Goal: Find contact information: Obtain details needed to contact an individual or organization

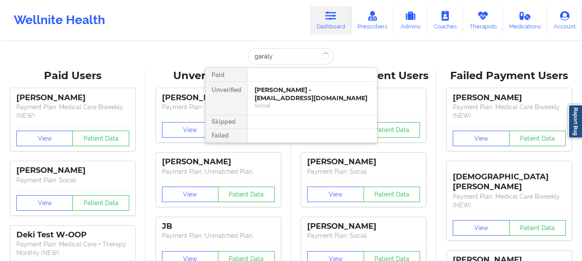
type input "garalyn"
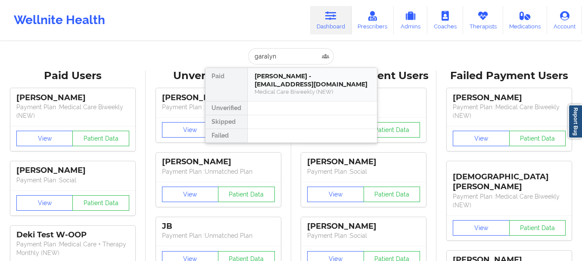
click at [282, 83] on div "[PERSON_NAME] - [EMAIL_ADDRESS][DOMAIN_NAME]" at bounding box center [311, 80] width 115 height 16
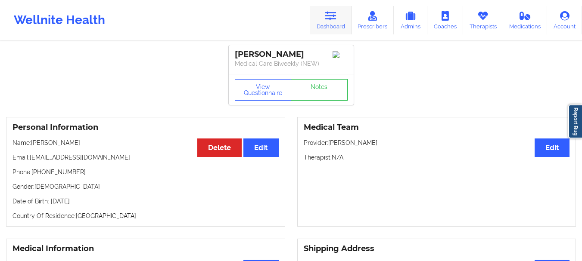
click at [331, 18] on icon at bounding box center [330, 15] width 11 height 9
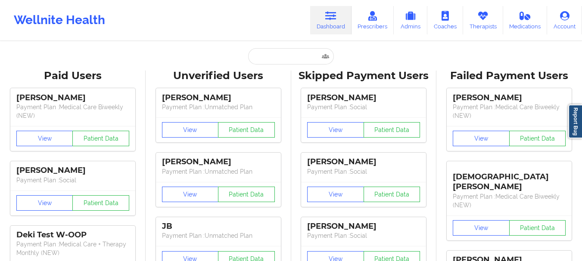
click at [277, 55] on input "text" at bounding box center [290, 56] width 85 height 16
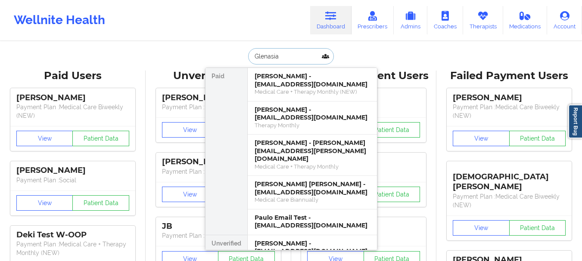
type input "Glenasia"
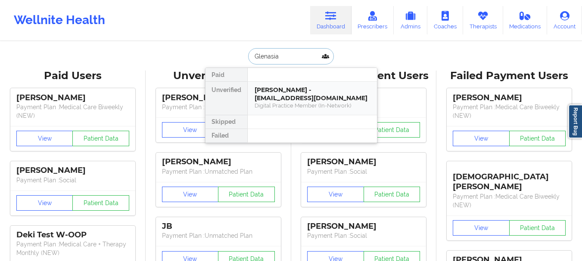
click at [324, 89] on div "[PERSON_NAME] - [EMAIL_ADDRESS][DOMAIN_NAME]" at bounding box center [311, 94] width 115 height 16
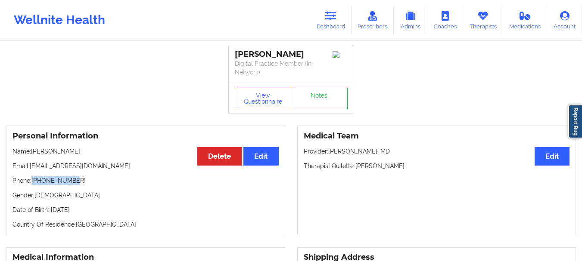
drag, startPoint x: 77, startPoint y: 180, endPoint x: 33, endPoint y: 183, distance: 43.6
click at [33, 183] on p "Phone: [PHONE_NUMBER]" at bounding box center [145, 180] width 266 height 9
copy p "[PHONE_NUMBER]"
click at [324, 21] on link "Dashboard" at bounding box center [330, 20] width 41 height 28
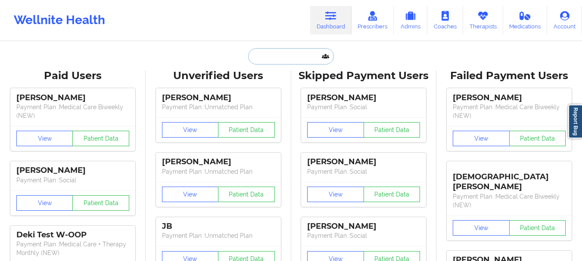
click at [270, 60] on input "text" at bounding box center [290, 56] width 85 height 16
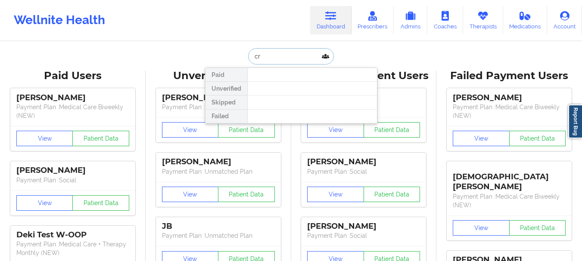
type input "c"
type input "b"
type input "[PERSON_NAME]"
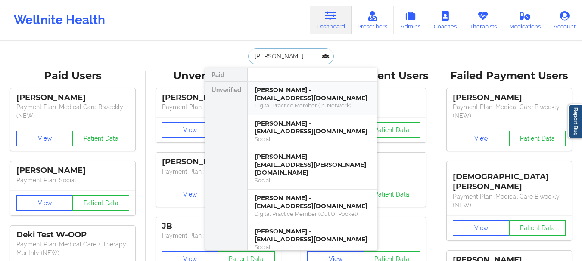
click at [345, 98] on div "[PERSON_NAME] - [EMAIL_ADDRESS][DOMAIN_NAME]" at bounding box center [311, 94] width 115 height 16
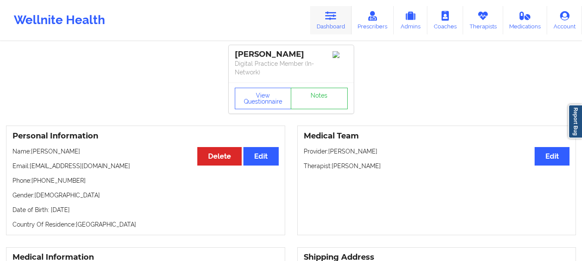
click at [327, 28] on link "Dashboard" at bounding box center [330, 20] width 41 height 28
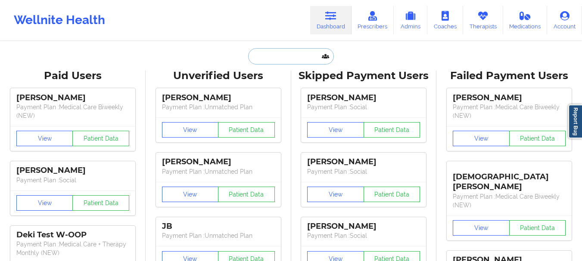
click at [295, 58] on input "text" at bounding box center [290, 56] width 85 height 16
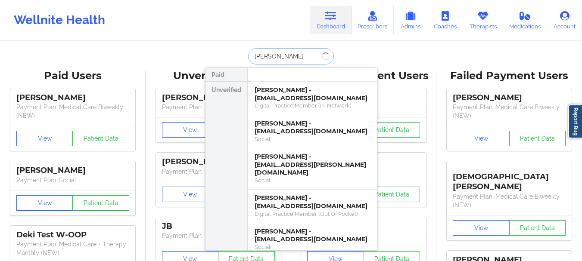
type input "[PERSON_NAME]"
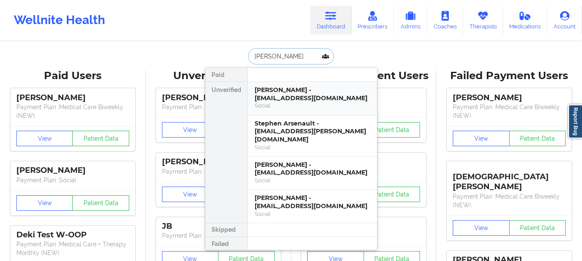
click at [300, 85] on div "[PERSON_NAME] - [EMAIL_ADDRESS][DOMAIN_NAME] Social" at bounding box center [312, 99] width 129 height 34
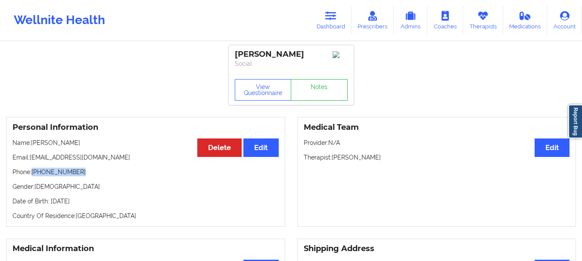
drag, startPoint x: 77, startPoint y: 174, endPoint x: 33, endPoint y: 176, distance: 44.4
click at [33, 176] on p "Phone: [PHONE_NUMBER]" at bounding box center [145, 172] width 266 height 9
copy p "[PHONE_NUMBER]"
click at [326, 18] on icon at bounding box center [330, 15] width 11 height 9
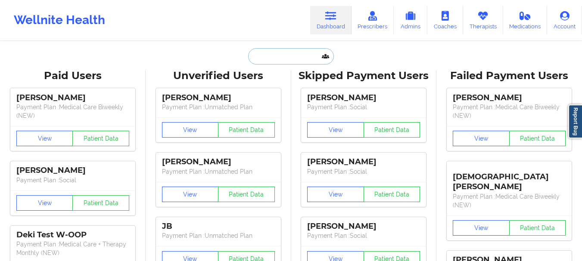
click at [301, 52] on input "text" at bounding box center [290, 56] width 85 height 16
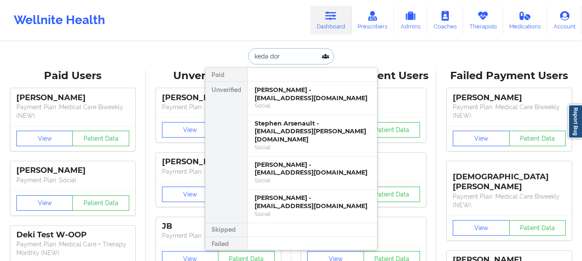
type input "[PERSON_NAME]"
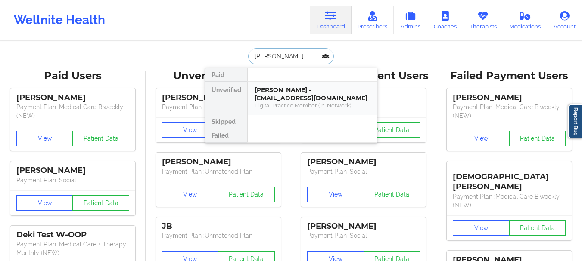
click at [304, 107] on div "Digital Practice Member (In-Network)" at bounding box center [311, 105] width 115 height 7
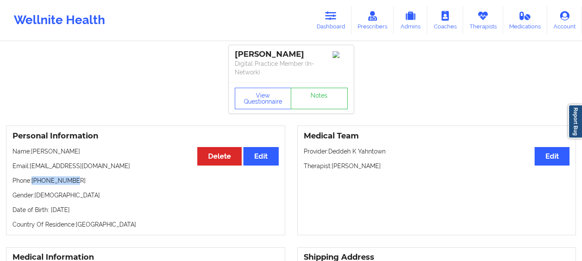
drag, startPoint x: 77, startPoint y: 178, endPoint x: 34, endPoint y: 184, distance: 43.9
click at [34, 184] on p "Phone: [PHONE_NUMBER]" at bounding box center [145, 180] width 266 height 9
copy p "[PHONE_NUMBER]"
